Goal: Information Seeking & Learning: Learn about a topic

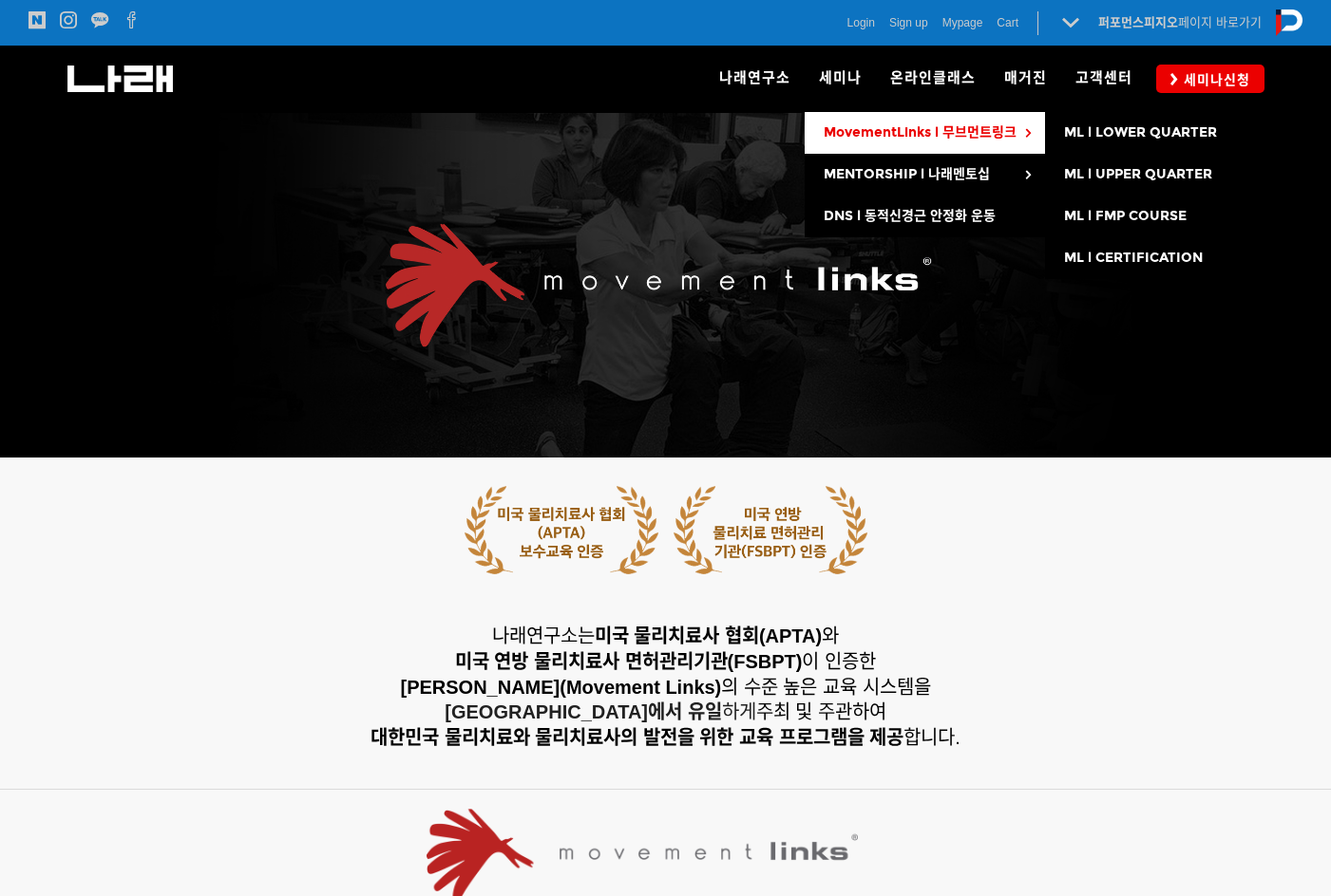
click at [988, 127] on span "MovementLinks l 무브먼트링크" at bounding box center [920, 132] width 193 height 16
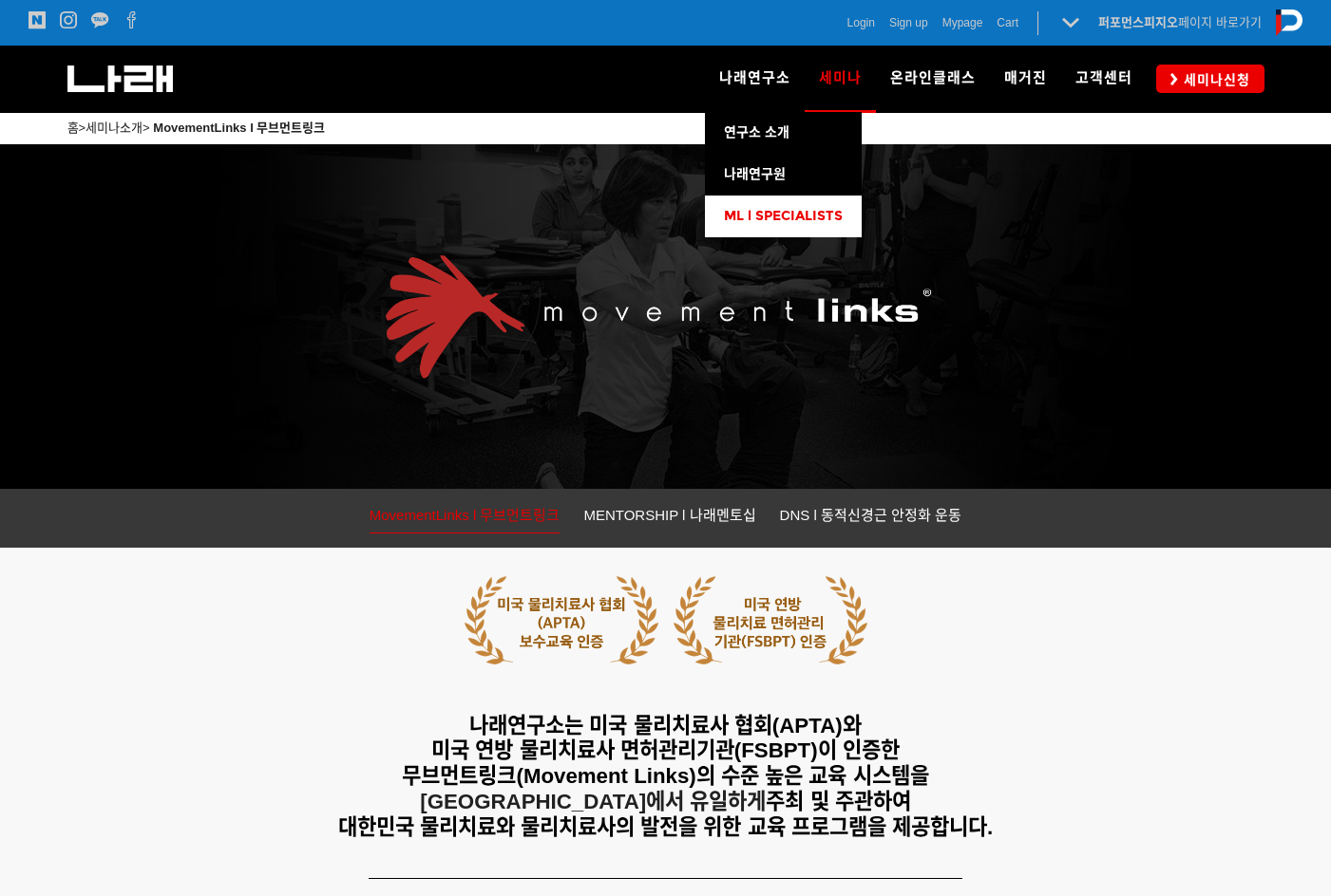
click at [749, 223] on span "ML l SPECIALISTS" at bounding box center [782, 215] width 119 height 16
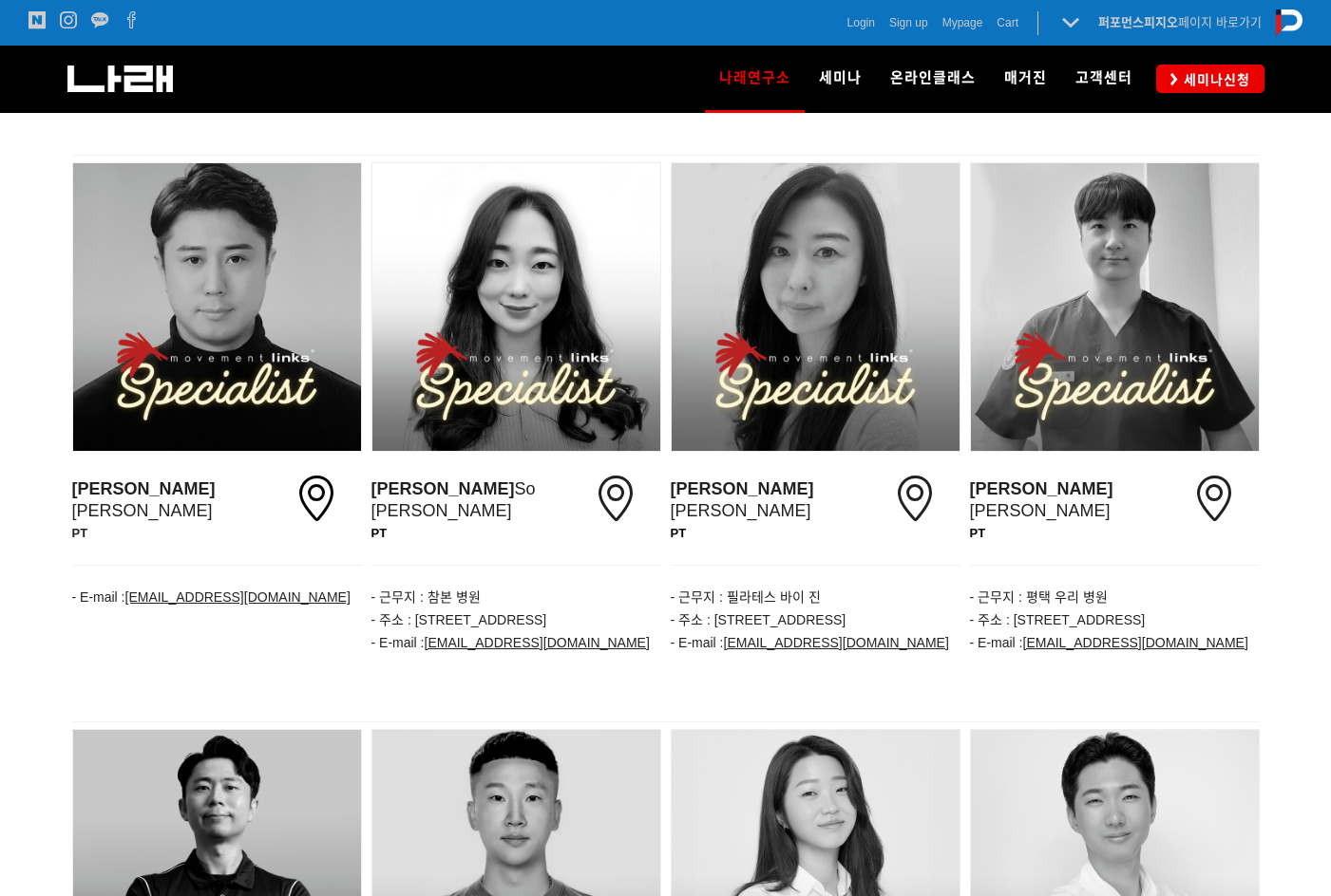
scroll to position [1899, 0]
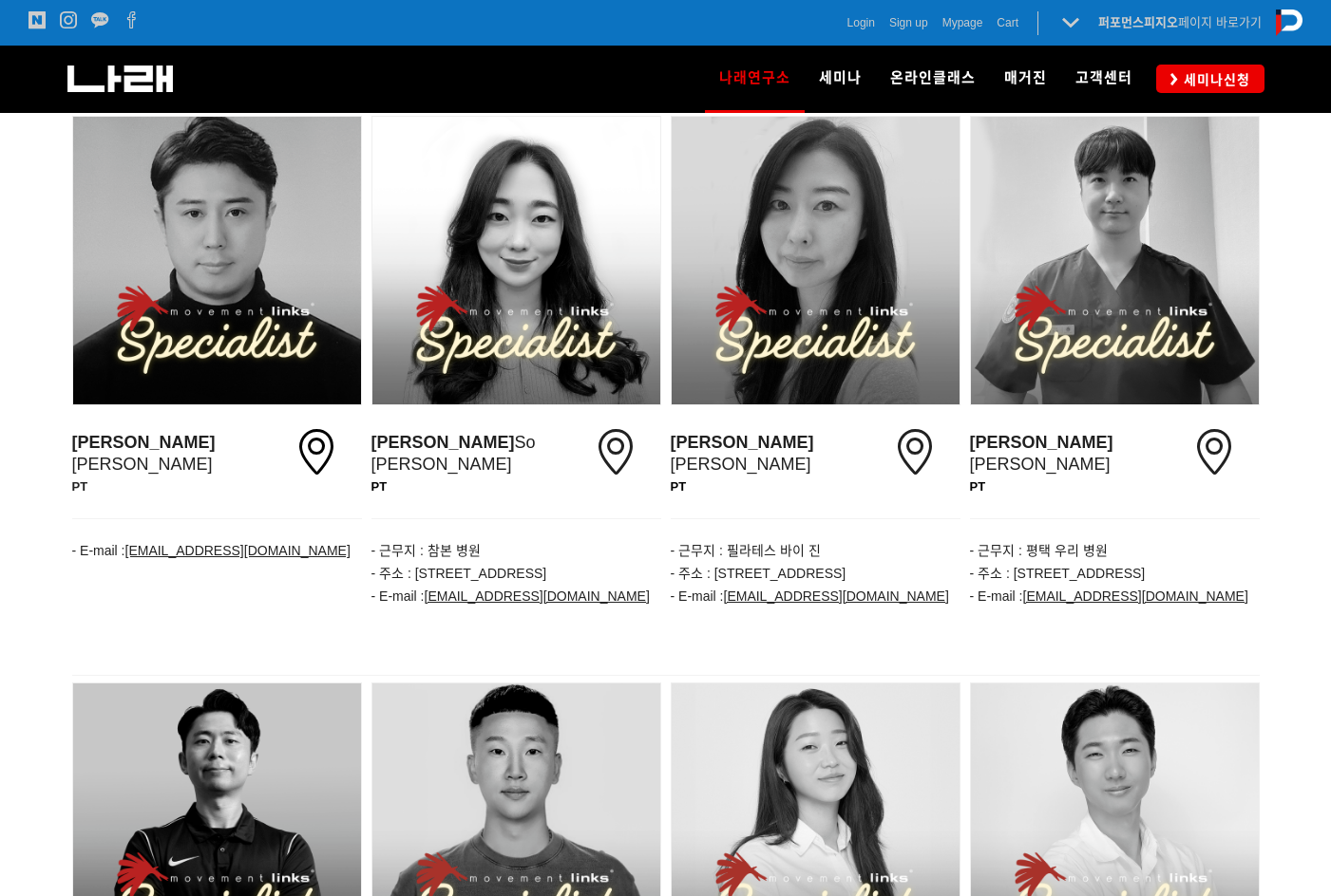
drag, startPoint x: 1304, startPoint y: 481, endPoint x: 1318, endPoint y: 560, distance: 80.2
click at [1318, 560] on div at bounding box center [666, 392] width 1331 height 567
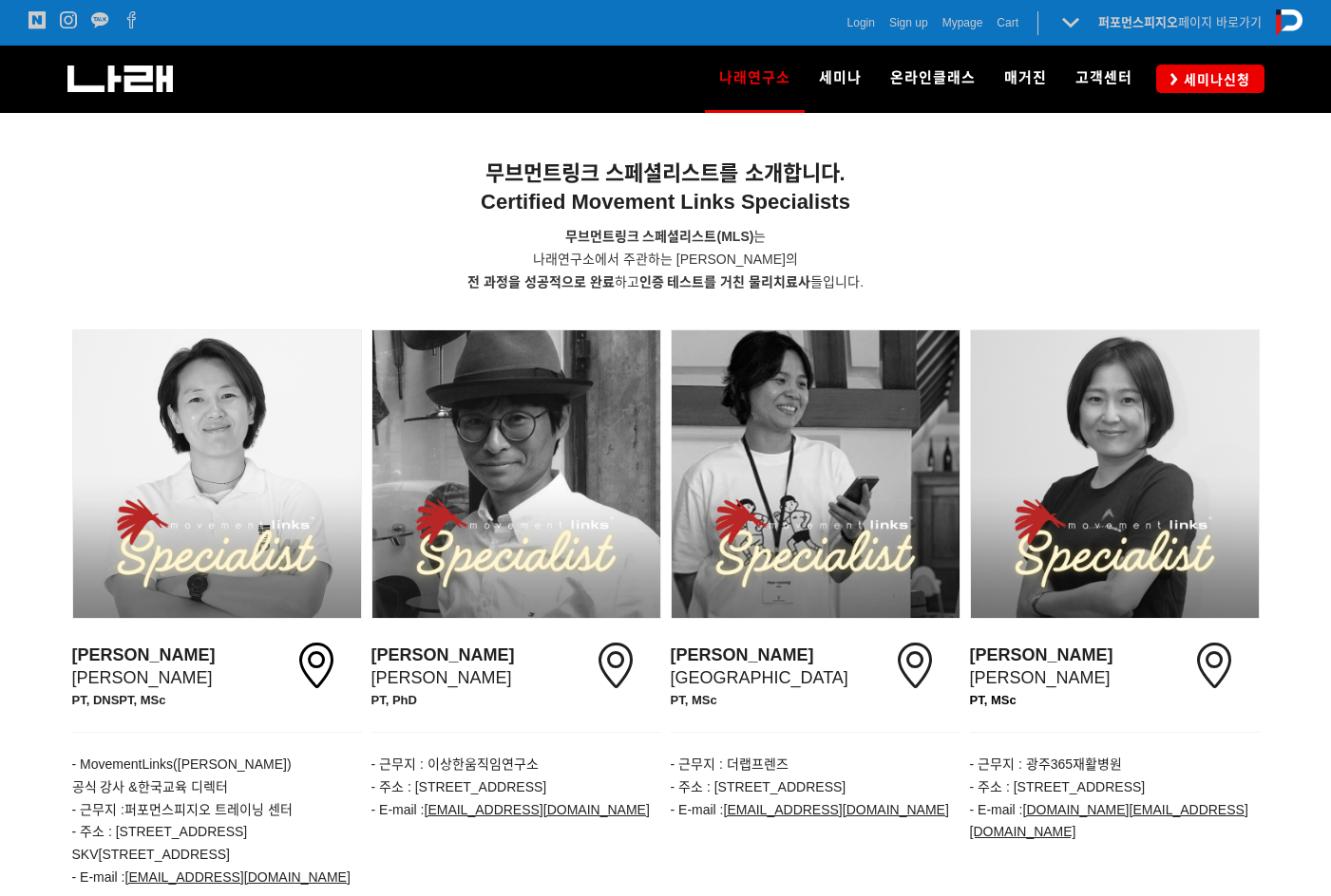
scroll to position [379, 0]
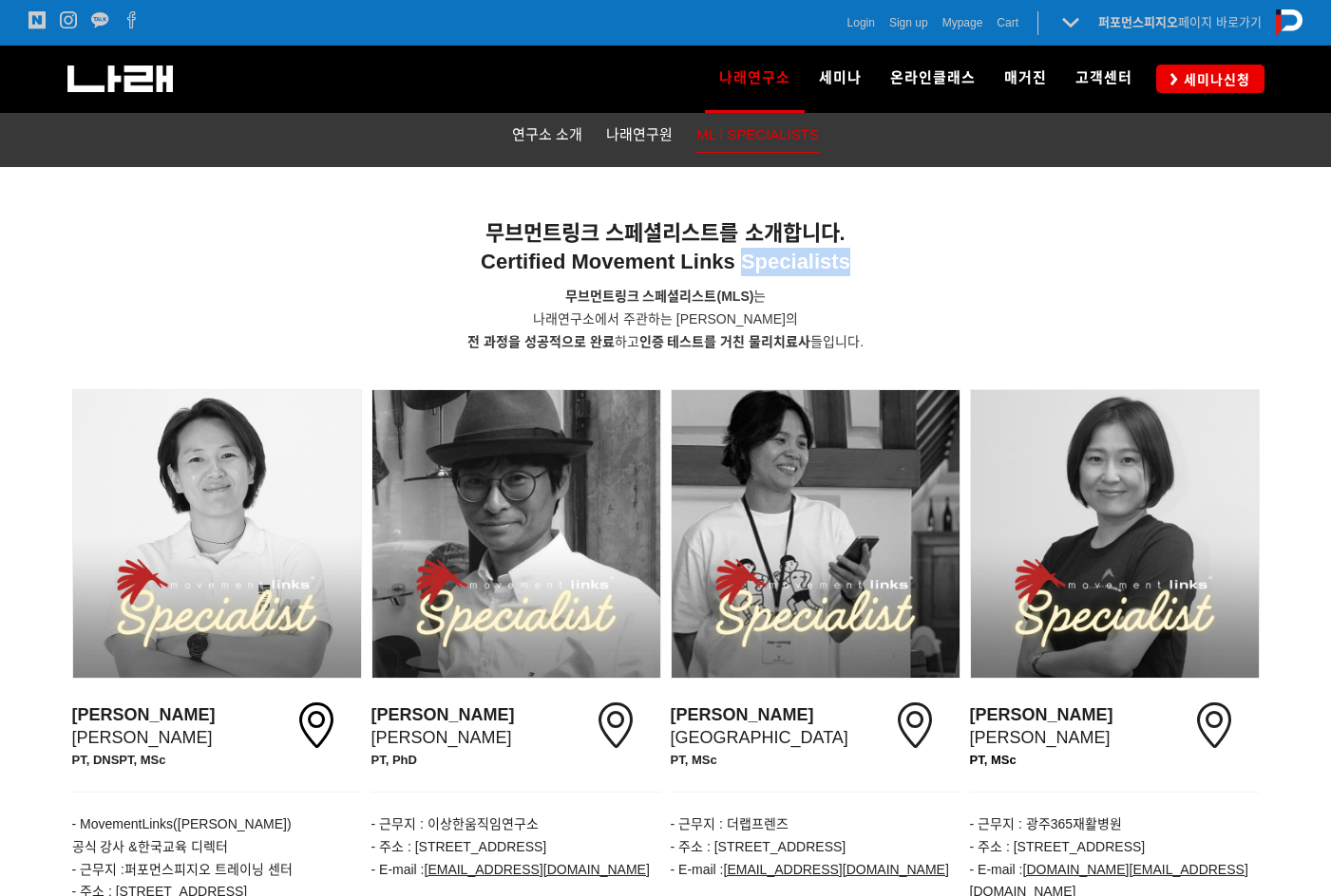
drag, startPoint x: 746, startPoint y: 259, endPoint x: 855, endPoint y: 266, distance: 109.2
click at [855, 266] on h6 "무브먼트링크 스페셜리스트를 소개합니다. Certified Movement Links Specialists" at bounding box center [666, 247] width 1187 height 57
copy span "Specialists"
click at [773, 276] on h6 "무브먼트링크 스페셜리스트를 소개합니다. Certified Movement Links Specialists" at bounding box center [666, 247] width 1187 height 57
click at [510, 269] on span "Certified Movement Links Specialists" at bounding box center [666, 262] width 370 height 24
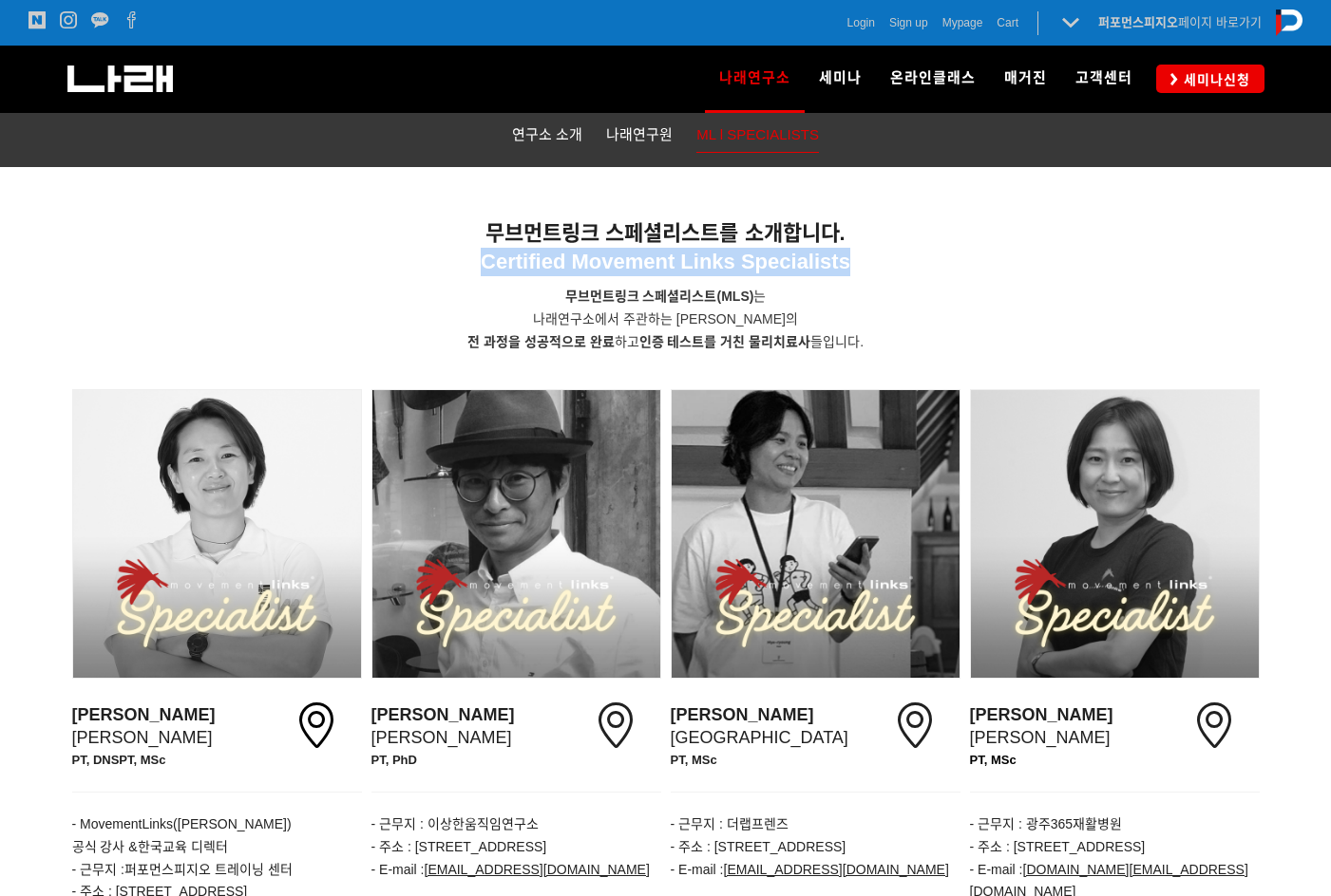
drag, startPoint x: 482, startPoint y: 265, endPoint x: 937, endPoint y: 263, distance: 455.0
click at [934, 264] on h6 "무브먼트링크 스페셜리스트를 소개합니다. Certified Movement Links Specialists" at bounding box center [666, 247] width 1187 height 57
copy span "Certified Movement Links Specialists"
